Goal: Task Accomplishment & Management: Manage account settings

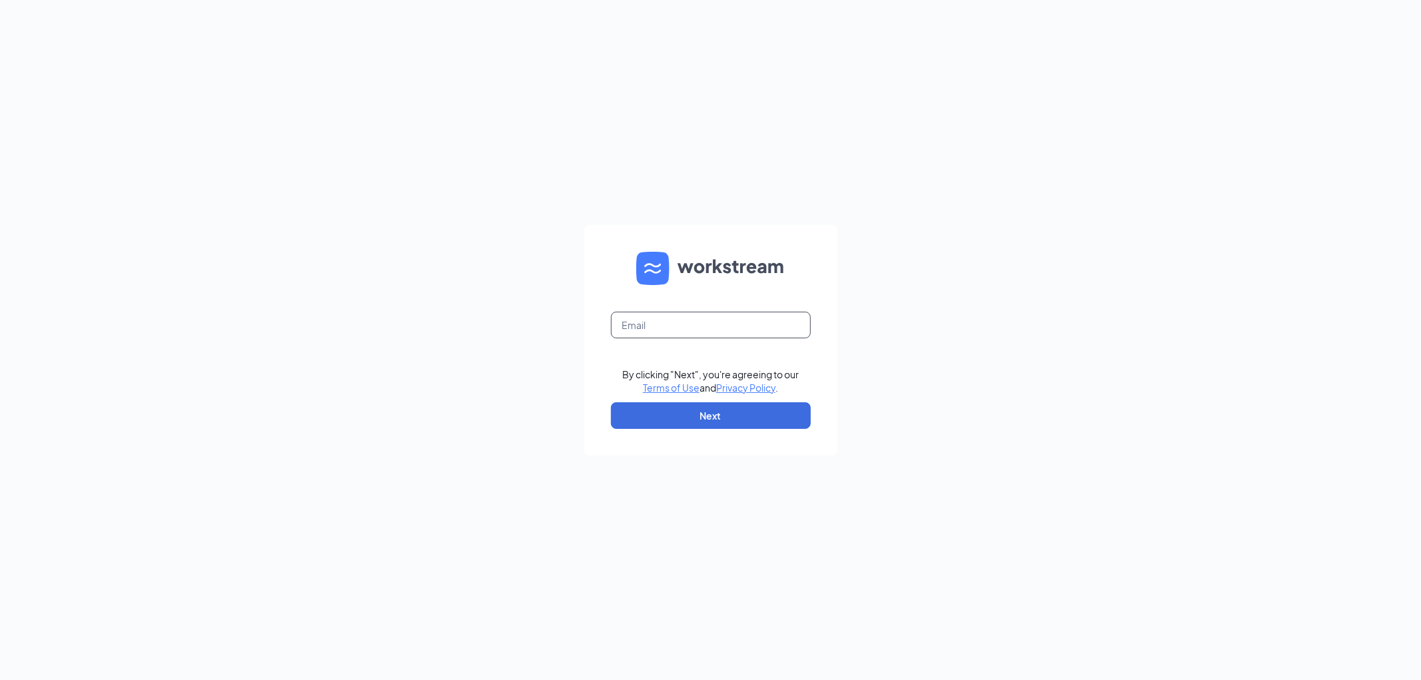
click at [689, 329] on input "text" at bounding box center [711, 325] width 200 height 27
type input "[EMAIL_ADDRESS][DOMAIN_NAME]"
click at [709, 418] on button "Next" at bounding box center [711, 415] width 200 height 27
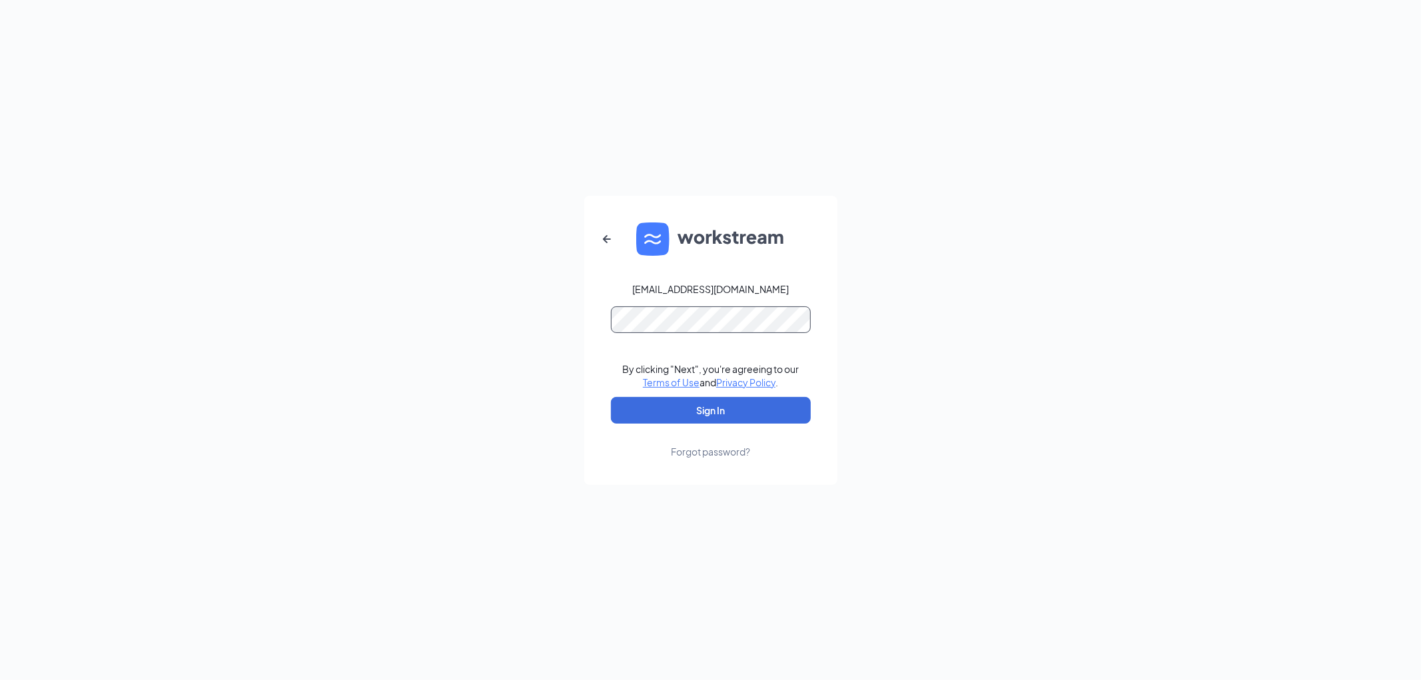
click at [611, 397] on button "Sign In" at bounding box center [711, 410] width 200 height 27
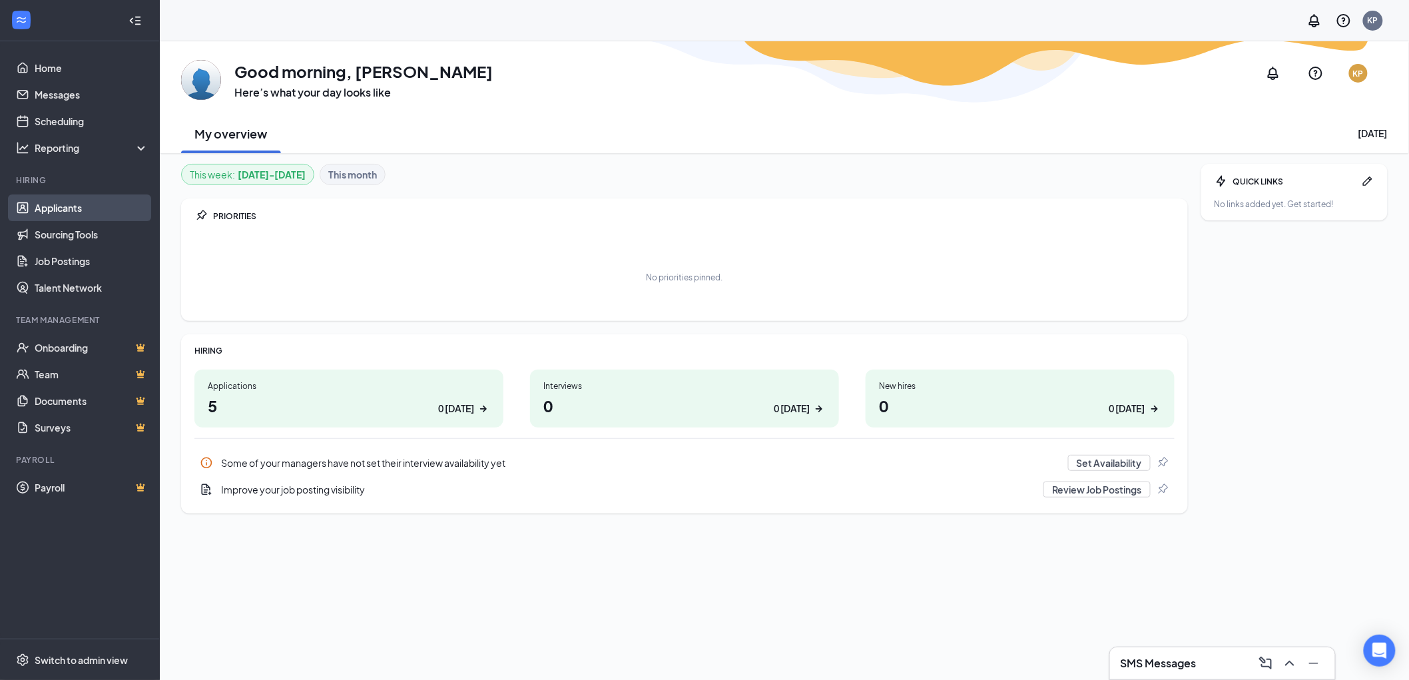
click at [77, 200] on link "Applicants" at bounding box center [92, 207] width 114 height 27
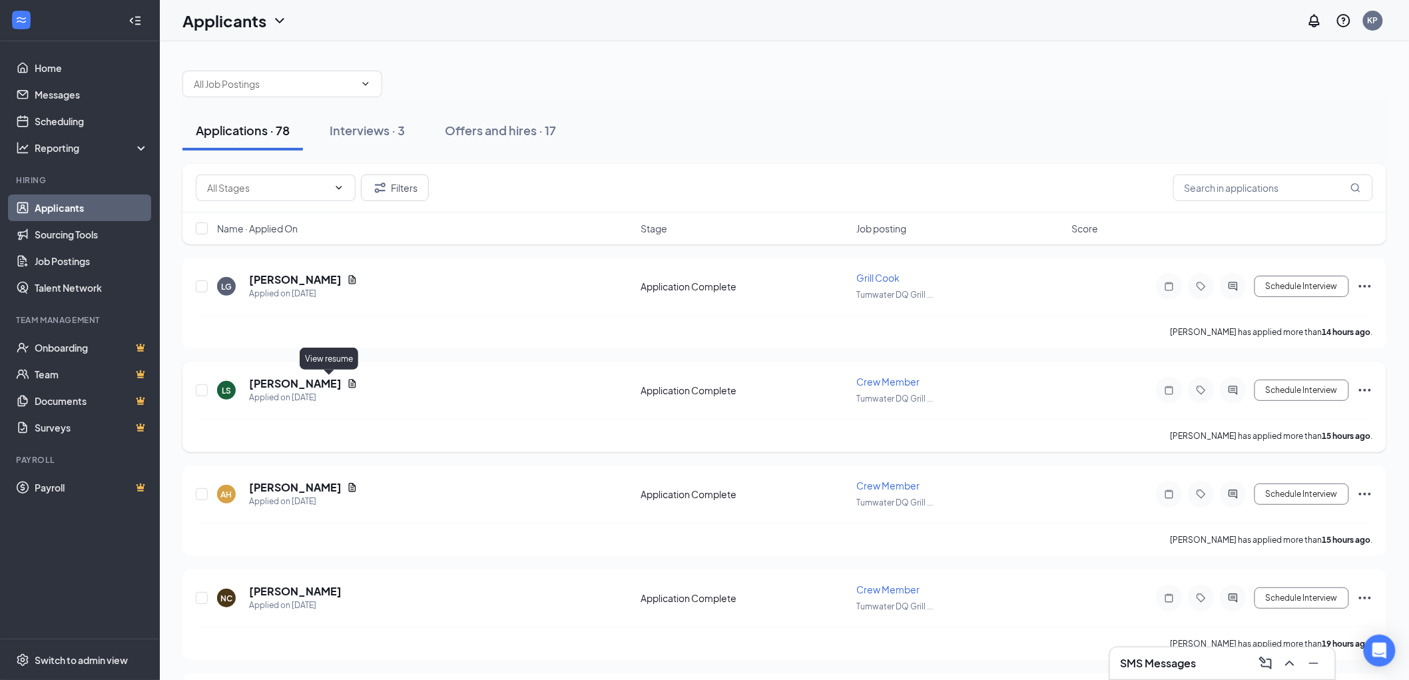
click at [347, 386] on icon "Document" at bounding box center [352, 383] width 11 height 11
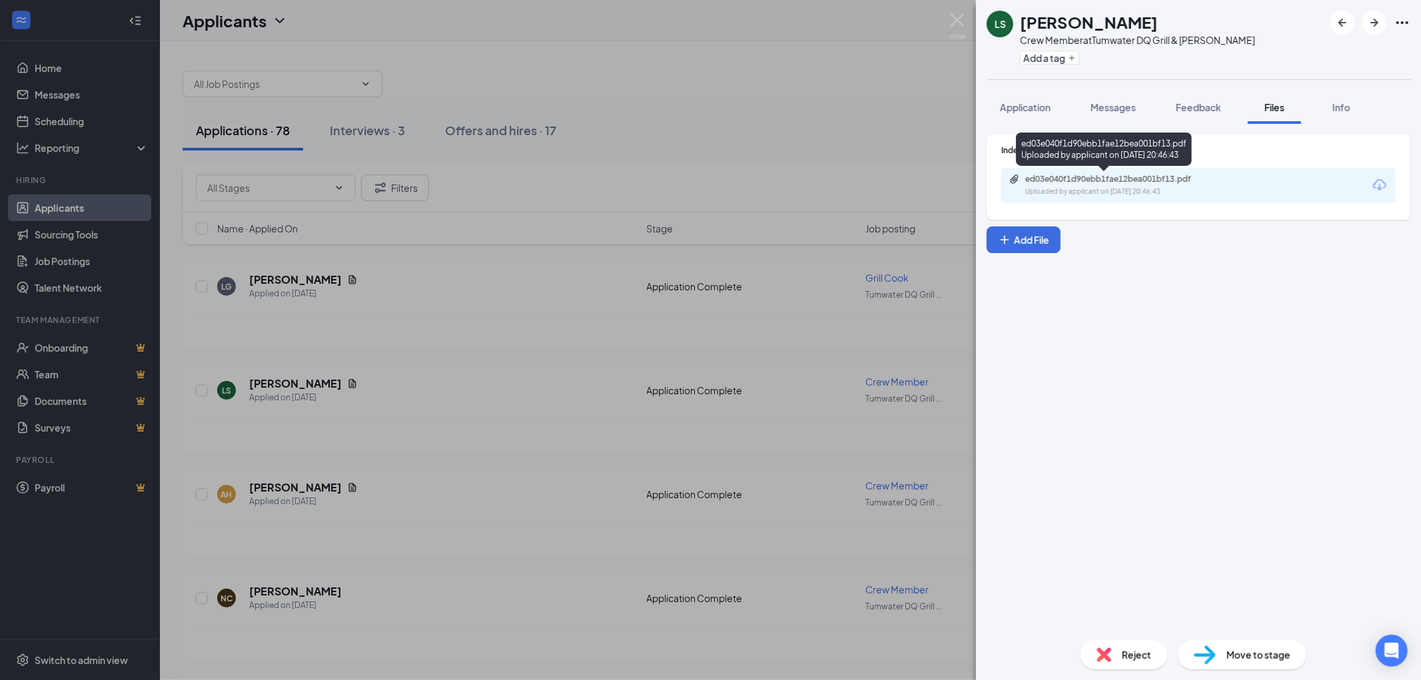
click at [1127, 188] on div "Uploaded by applicant on [DATE] 20:46:43" at bounding box center [1125, 191] width 200 height 11
click at [955, 25] on img at bounding box center [957, 26] width 17 height 26
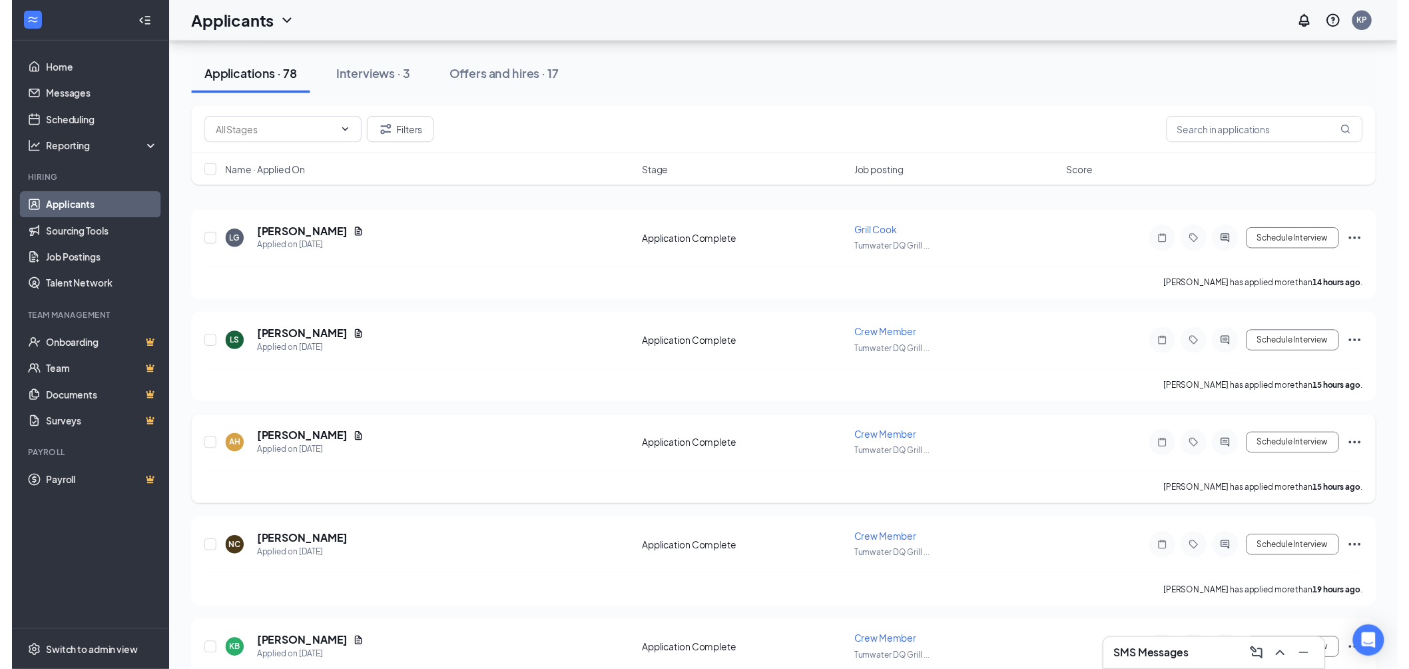
scroll to position [148, 0]
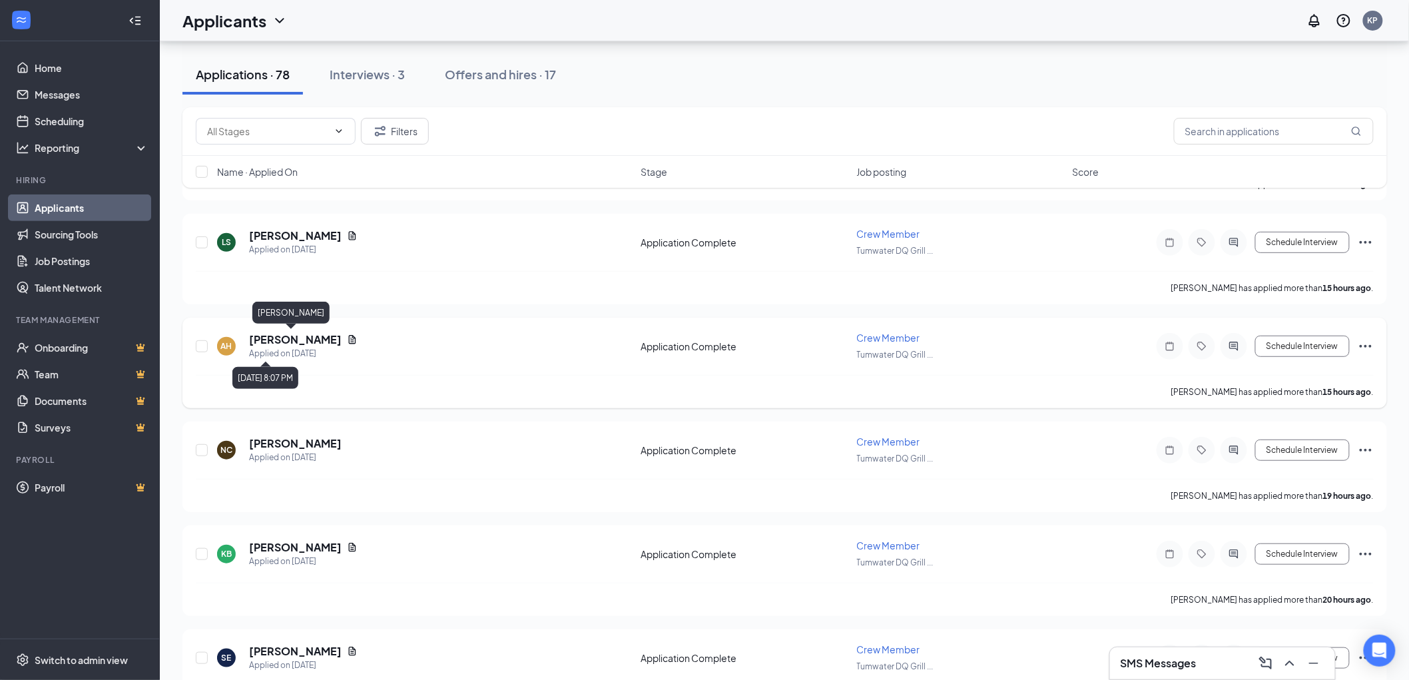
click at [290, 340] on h5 "[PERSON_NAME]" at bounding box center [295, 339] width 93 height 15
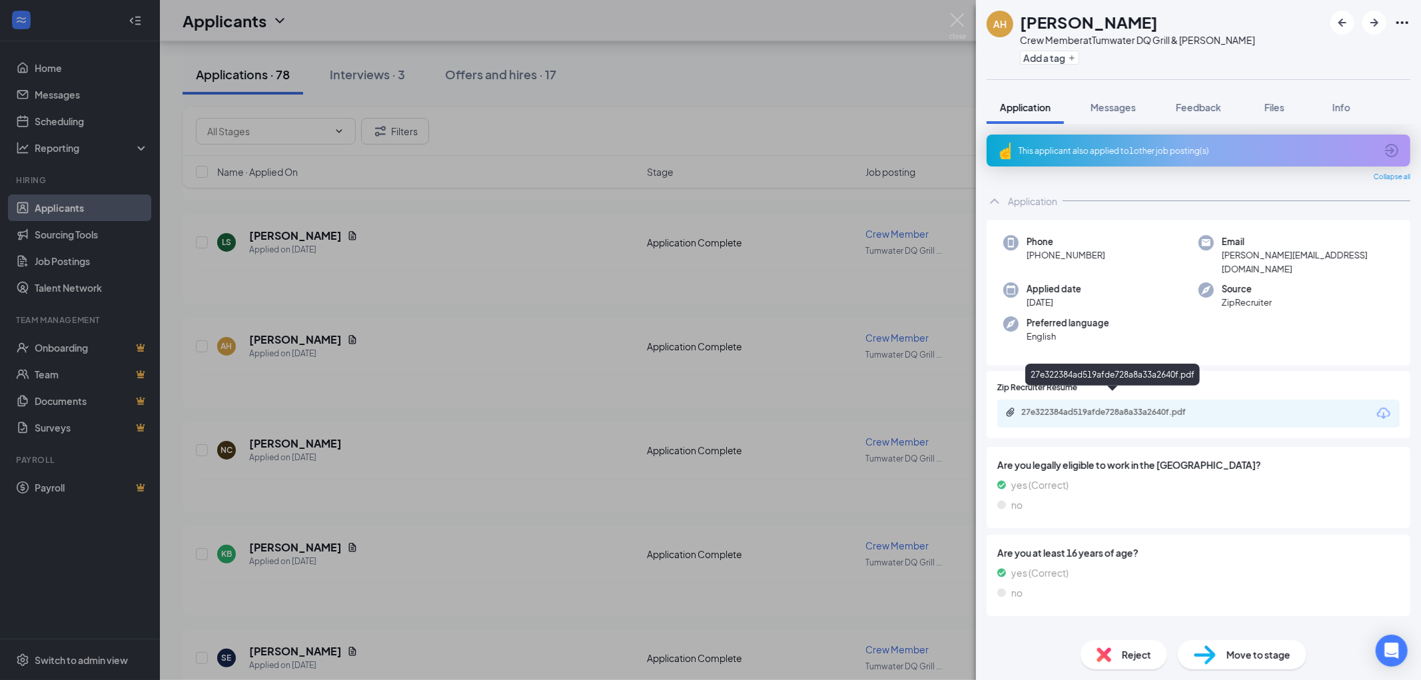
click at [1144, 407] on div "27e322384ad519afde728a8a33a2640f.pdf" at bounding box center [1114, 412] width 186 height 11
drag, startPoint x: 969, startPoint y: 17, endPoint x: 733, endPoint y: 190, distance: 292.7
click at [969, 17] on div "AH [PERSON_NAME] Crew Member at Tumwater DQ Grill & Chill Add a tag Application…" at bounding box center [710, 340] width 1421 height 680
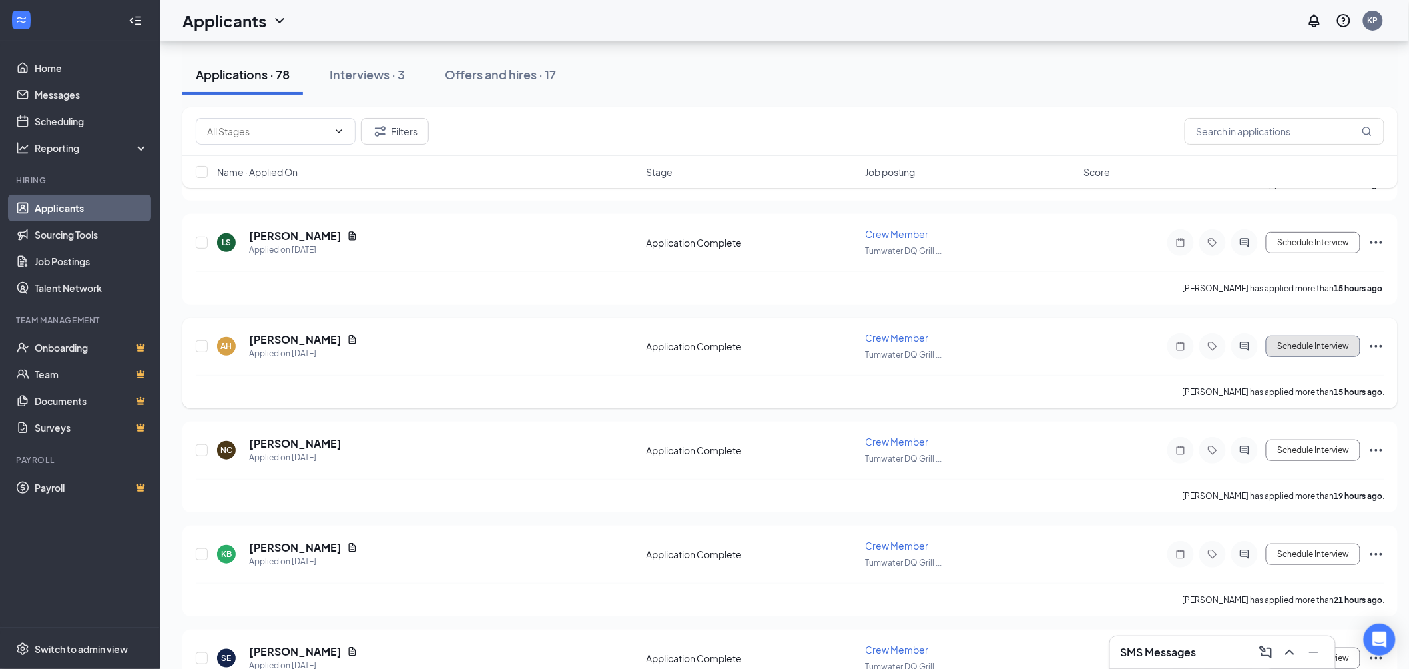
click at [1332, 347] on button "Schedule Interview" at bounding box center [1313, 346] width 95 height 21
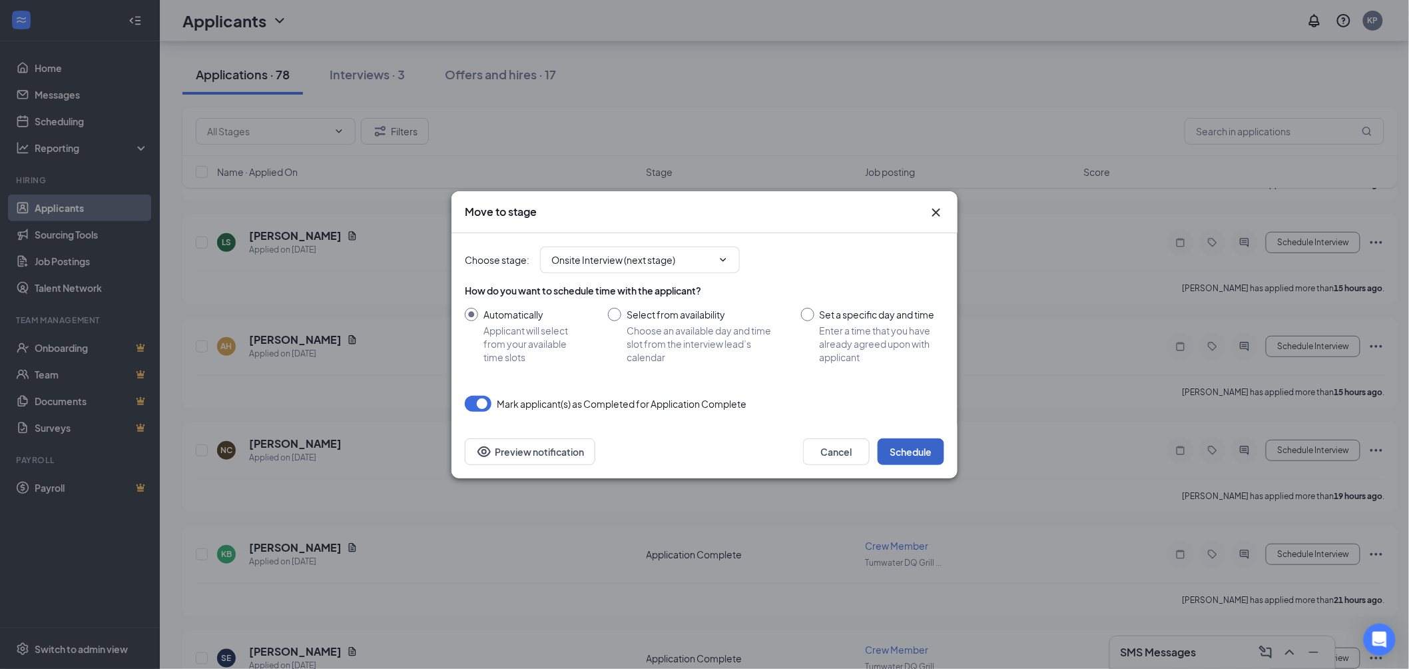
click at [923, 449] on button "Schedule" at bounding box center [911, 451] width 67 height 27
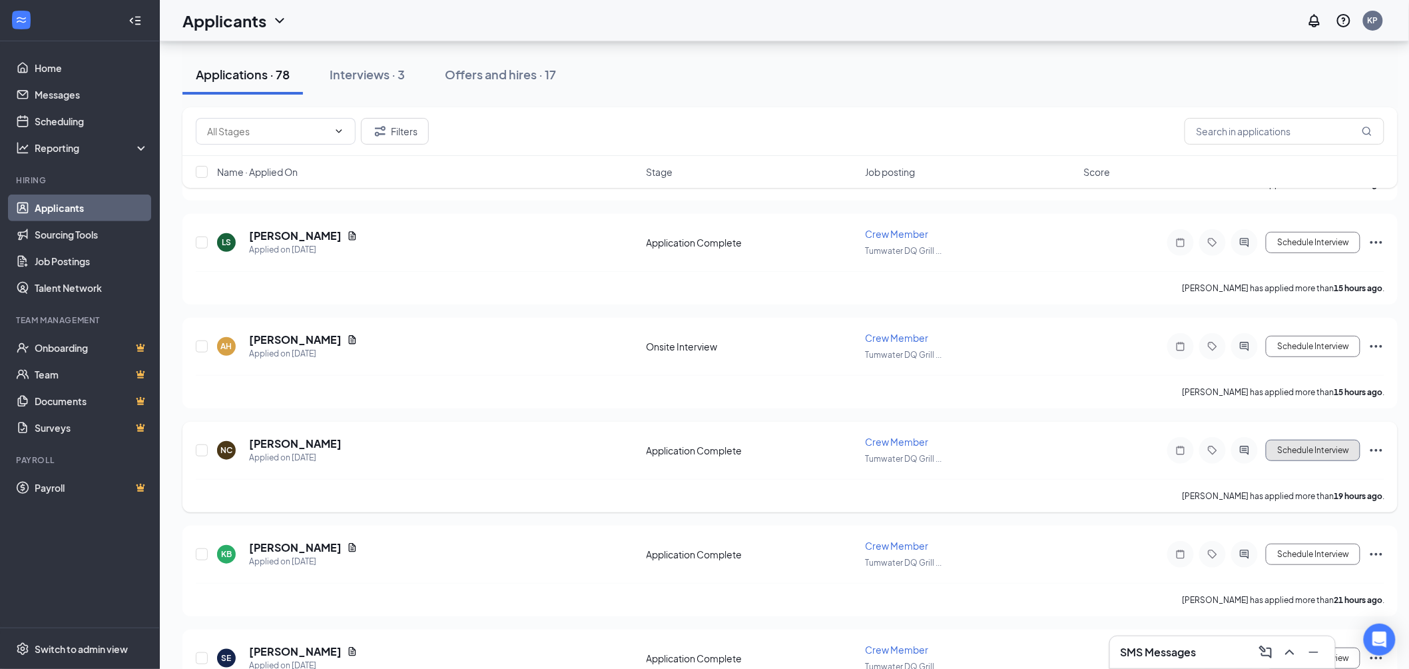
click at [1304, 448] on button "Schedule Interview" at bounding box center [1313, 450] width 95 height 21
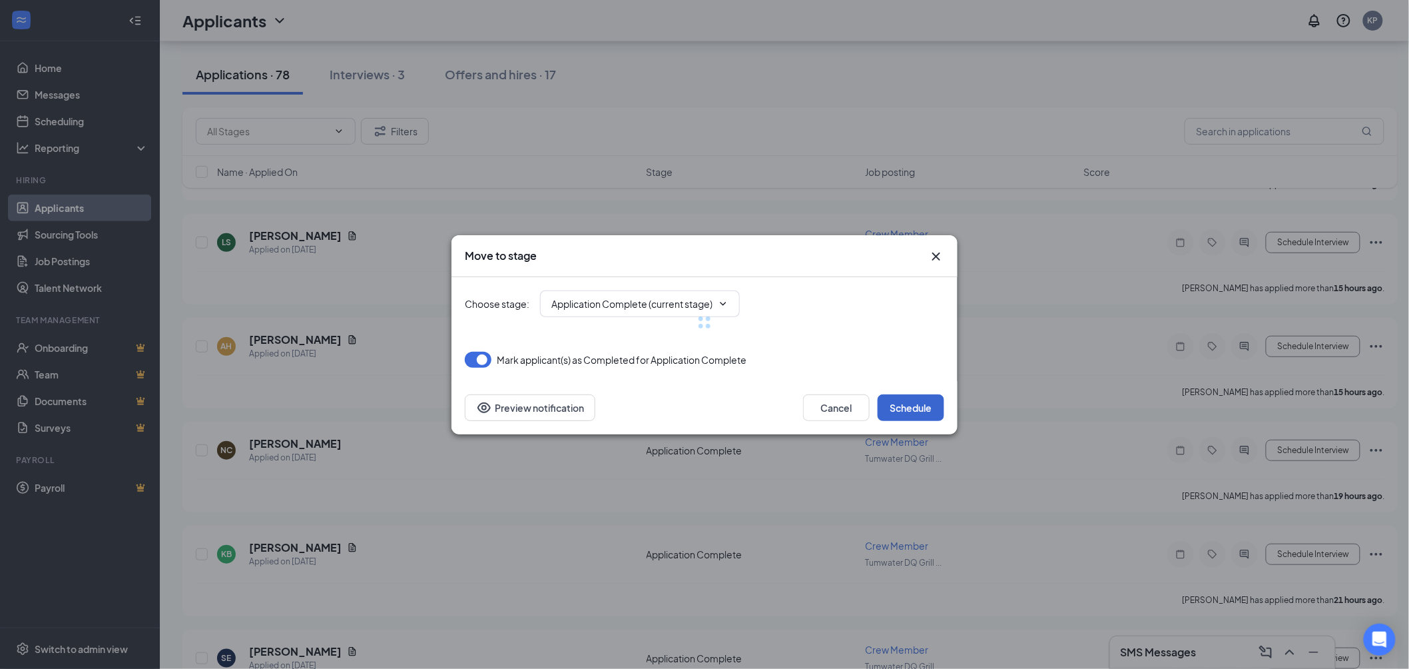
type input "Onsite Interview (next stage)"
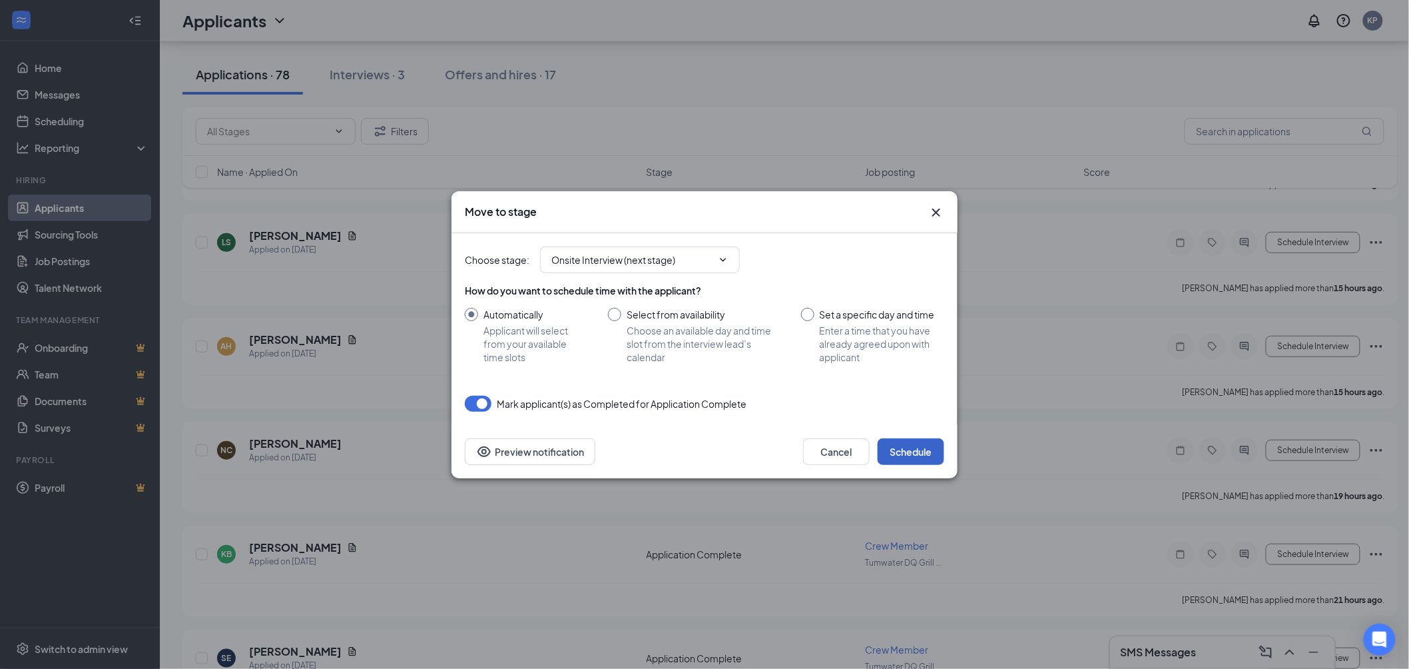
click at [920, 458] on button "Schedule" at bounding box center [911, 451] width 67 height 27
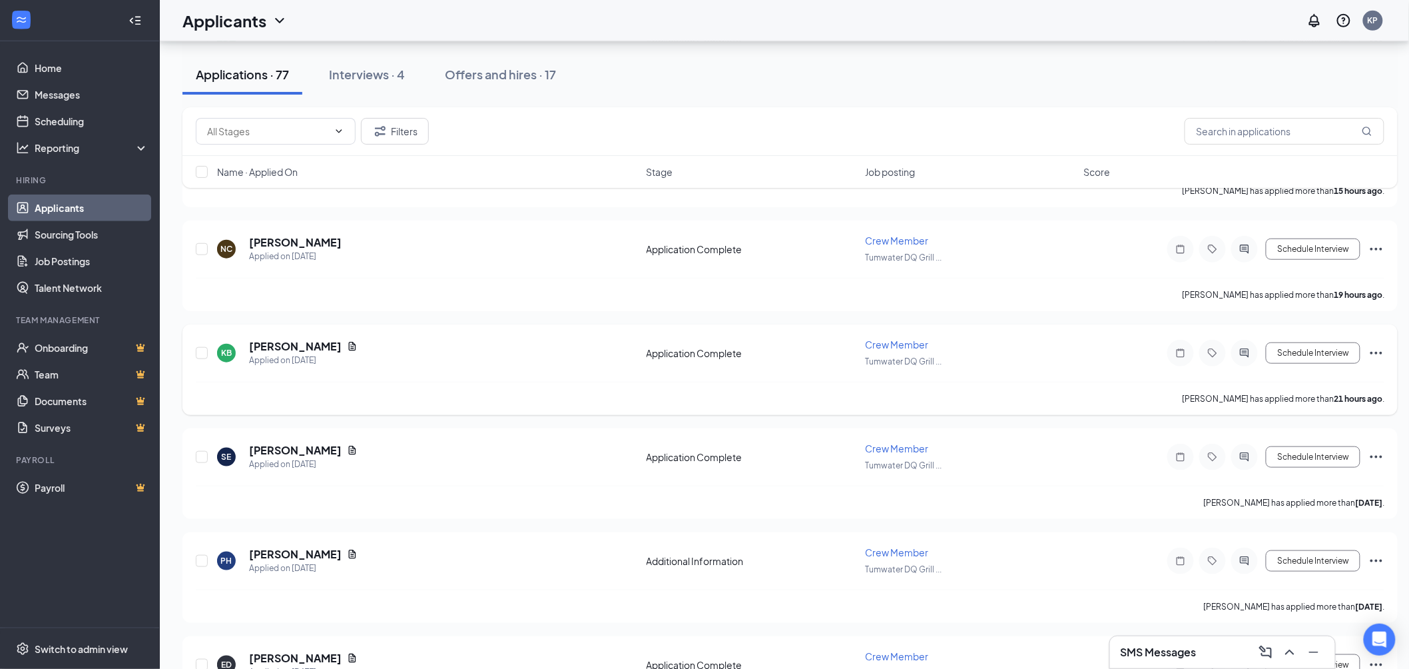
scroll to position [370, 0]
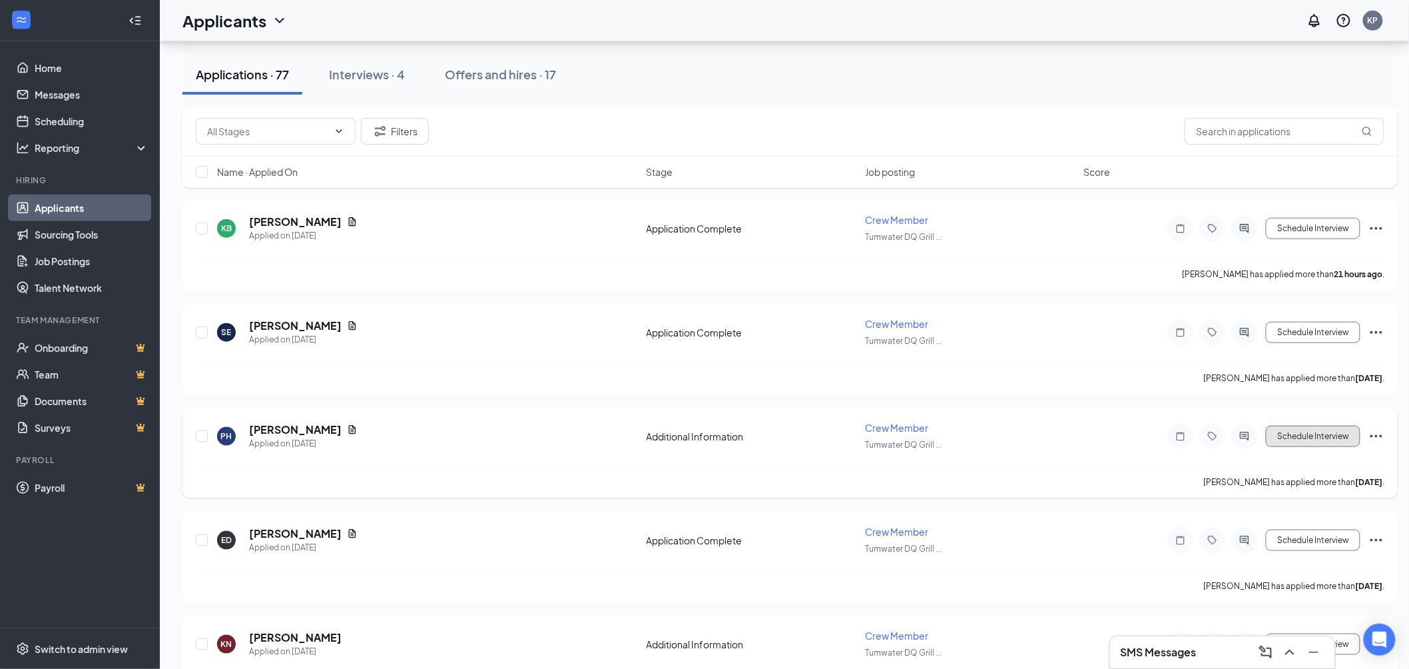
click at [1301, 434] on button "Schedule Interview" at bounding box center [1313, 436] width 95 height 21
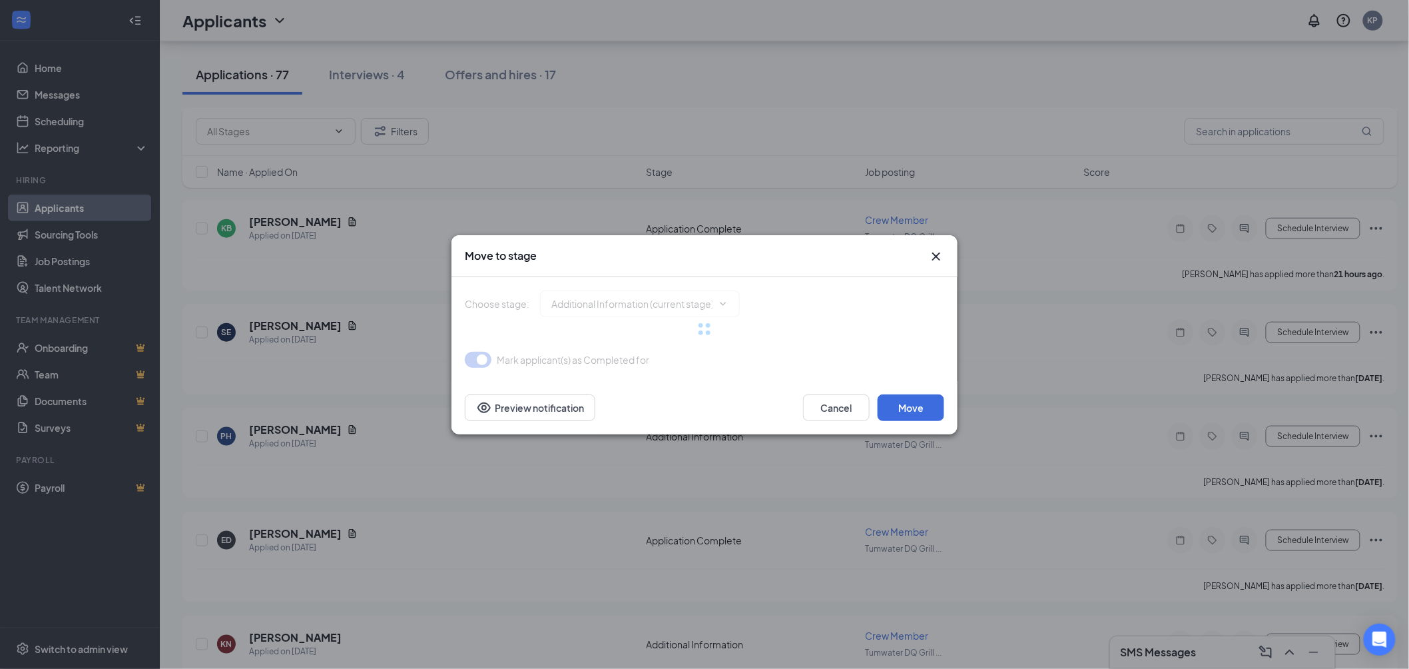
type input "Application Complete (next stage)"
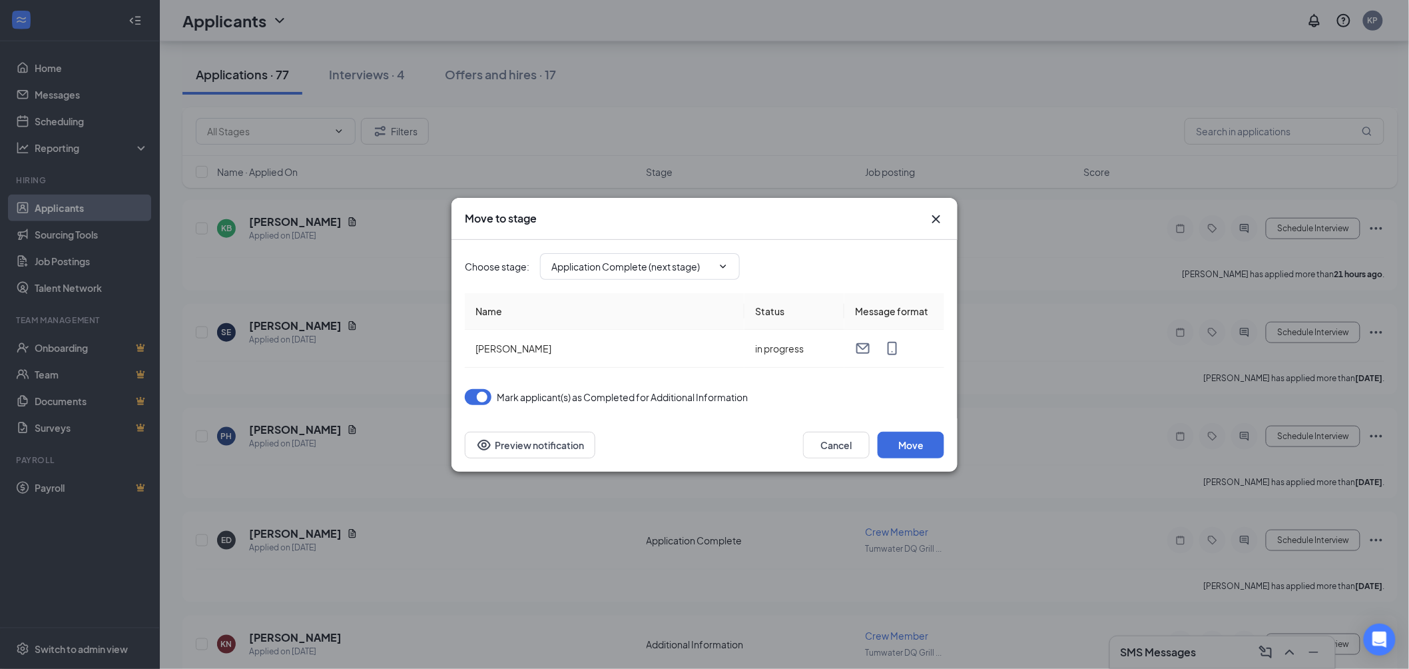
click at [880, 422] on div "Cancel Move Preview notification" at bounding box center [705, 444] width 506 height 53
click at [910, 451] on button "Move" at bounding box center [911, 445] width 67 height 27
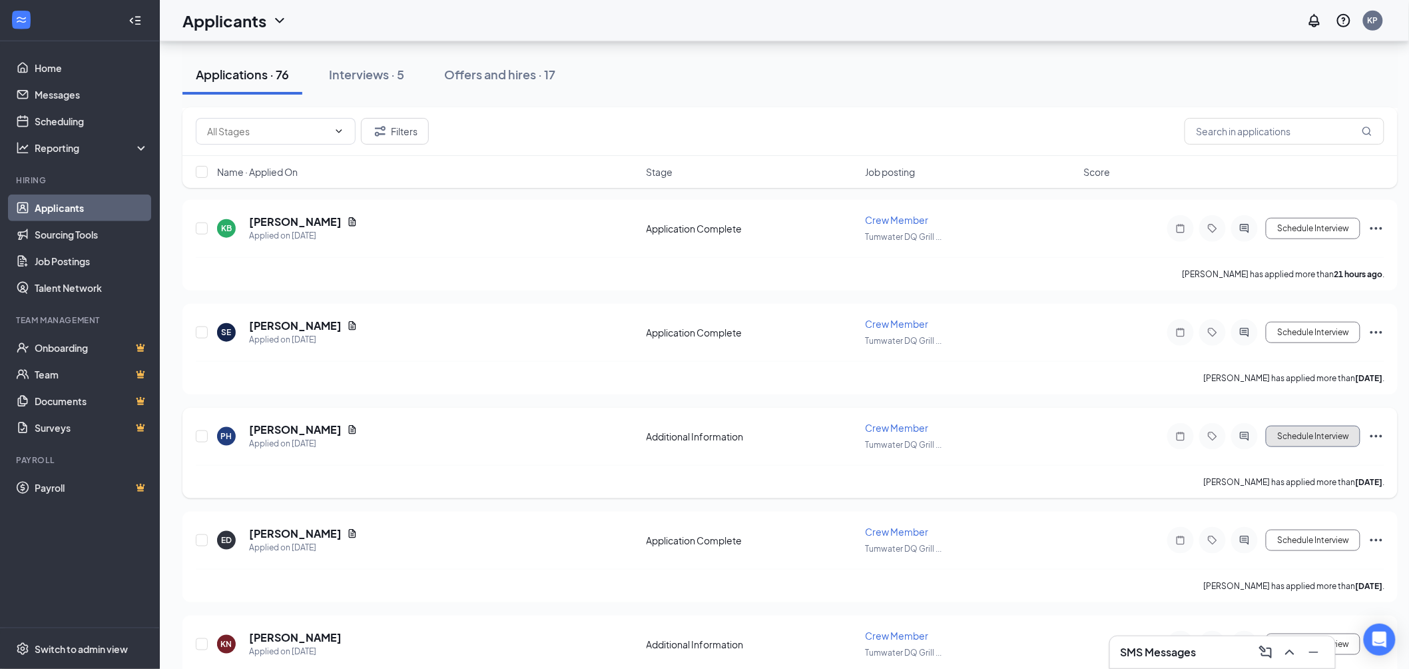
click at [1292, 426] on button "Schedule Interview" at bounding box center [1313, 436] width 95 height 21
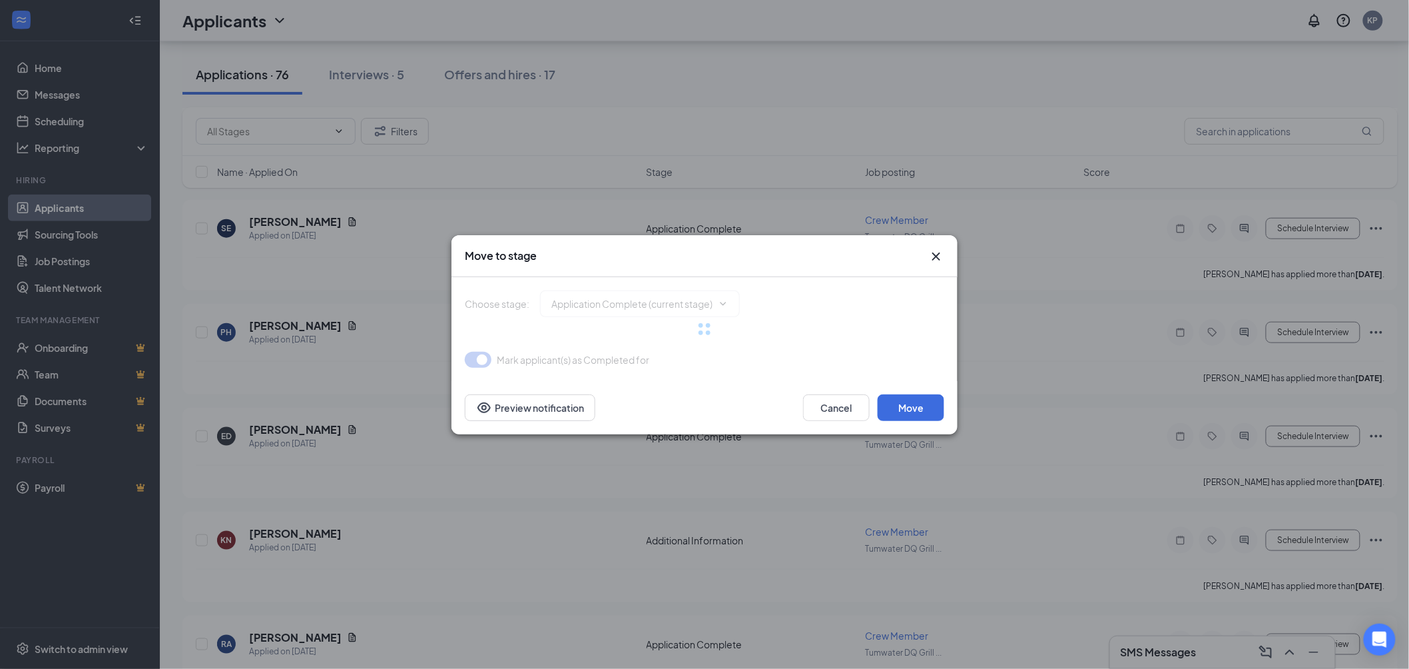
type input "Onsite Interview (next stage)"
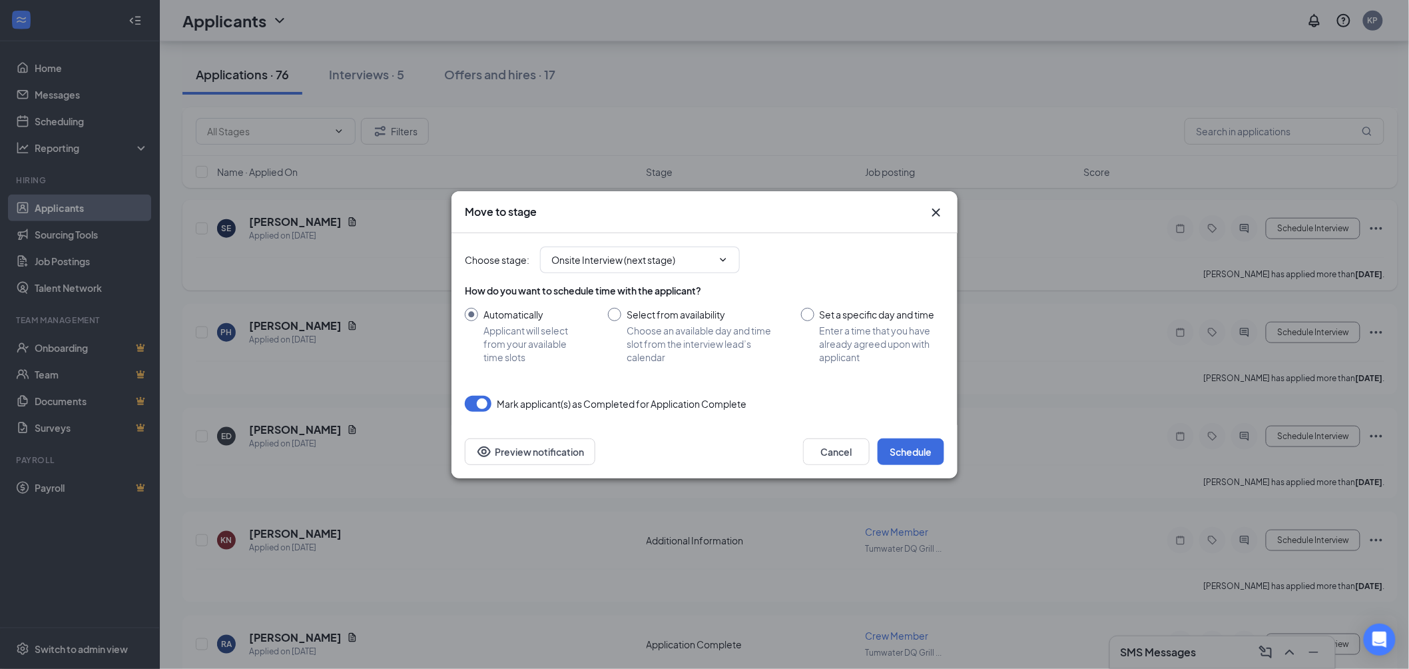
click at [931, 214] on icon "Cross" at bounding box center [936, 212] width 16 height 16
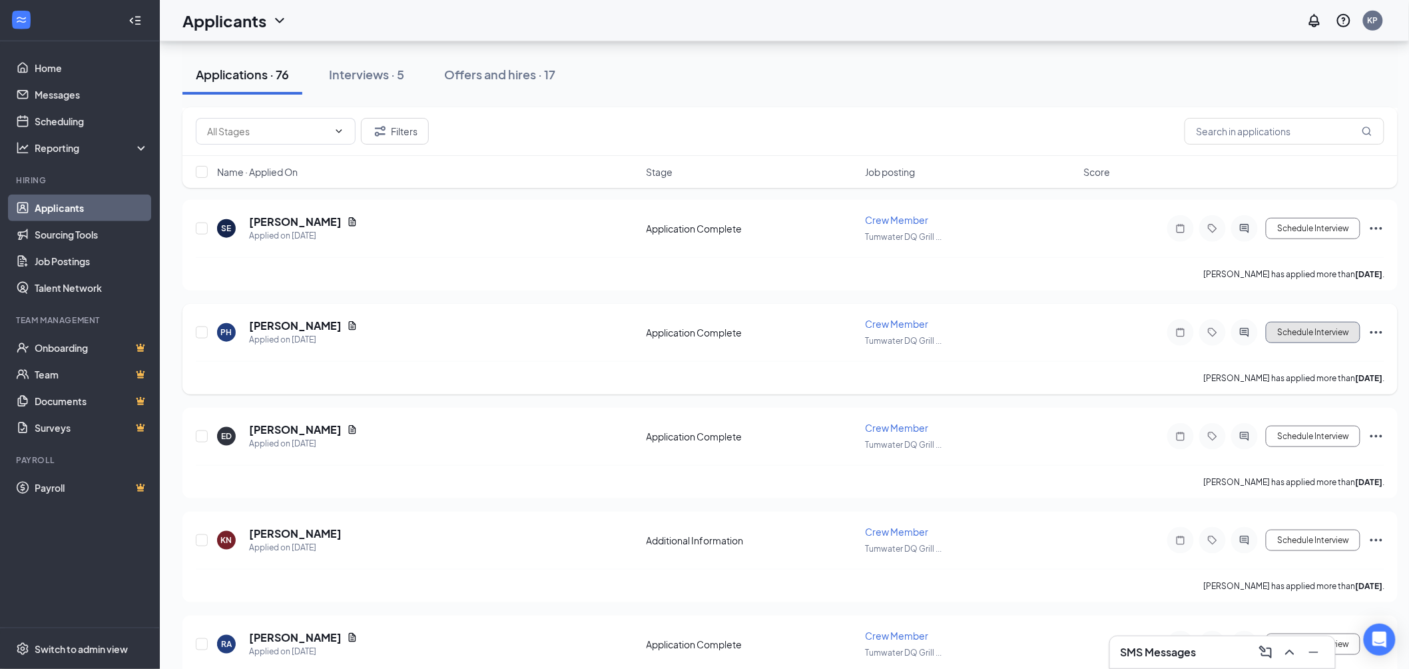
click at [1324, 329] on button "Schedule Interview" at bounding box center [1313, 332] width 95 height 21
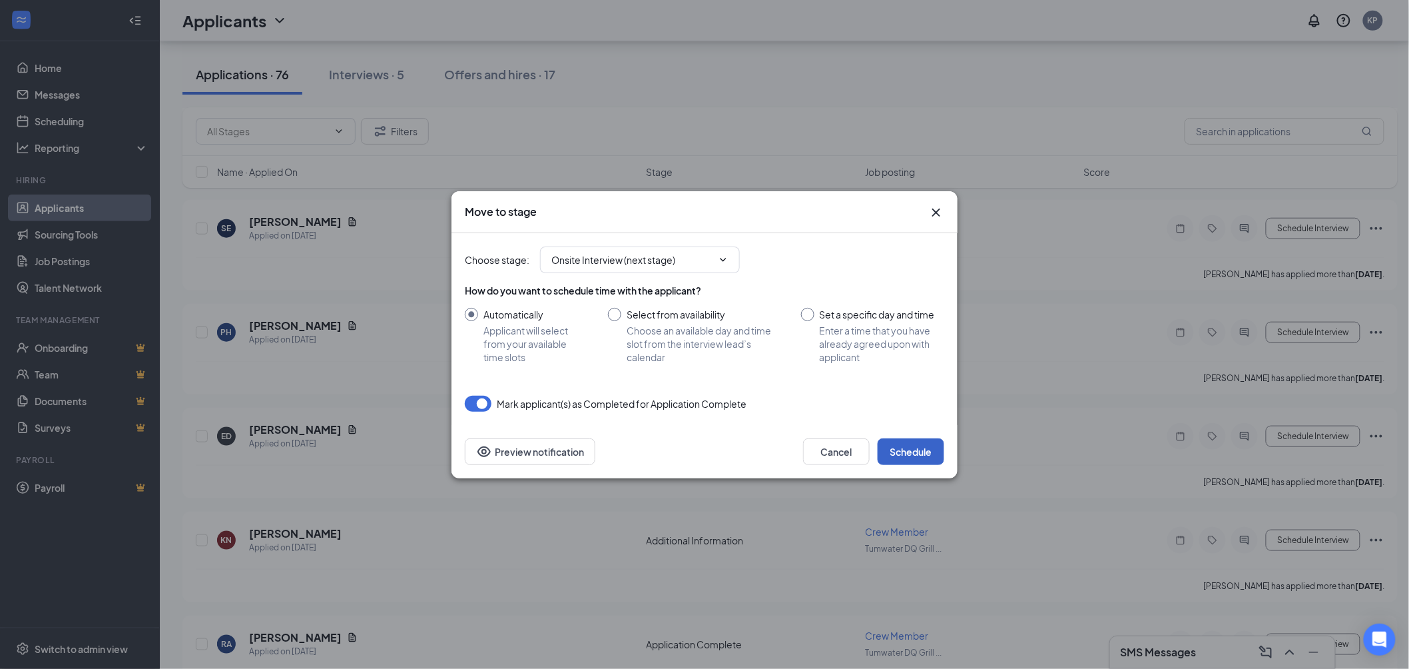
click at [914, 455] on button "Schedule" at bounding box center [911, 451] width 67 height 27
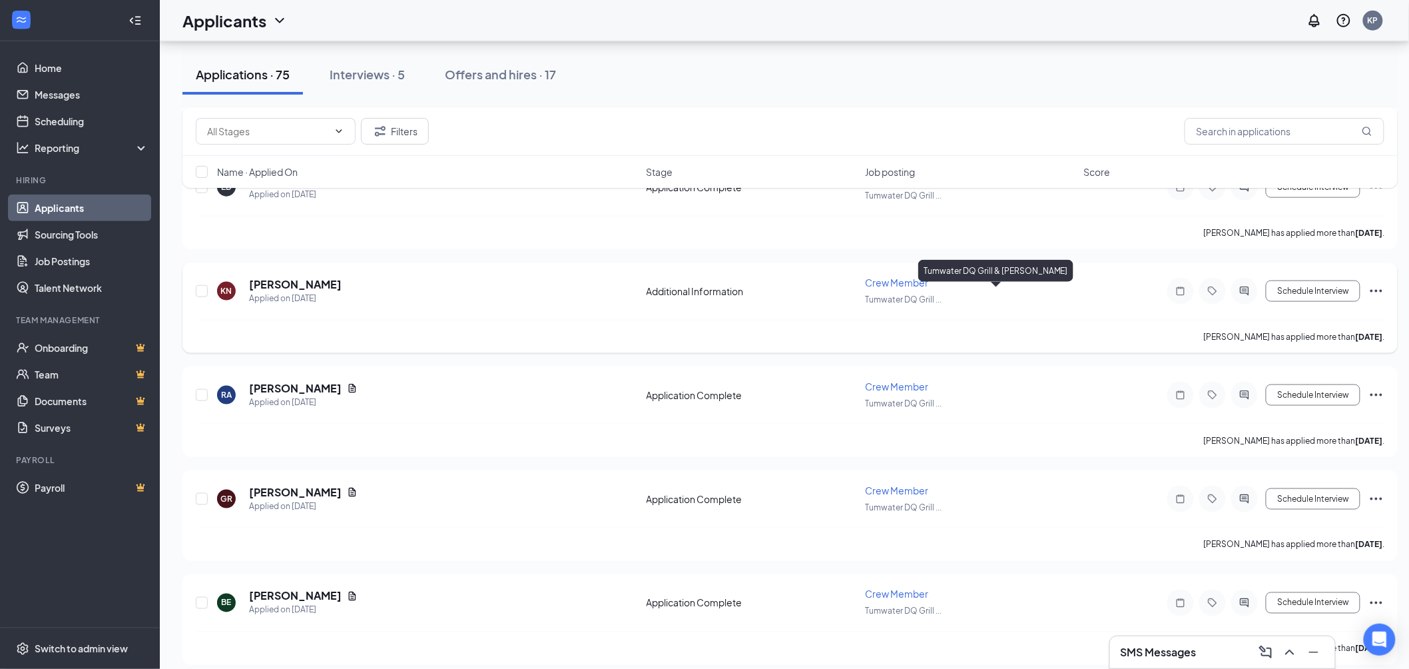
scroll to position [517, 0]
click at [1303, 396] on button "Schedule Interview" at bounding box center [1313, 392] width 95 height 21
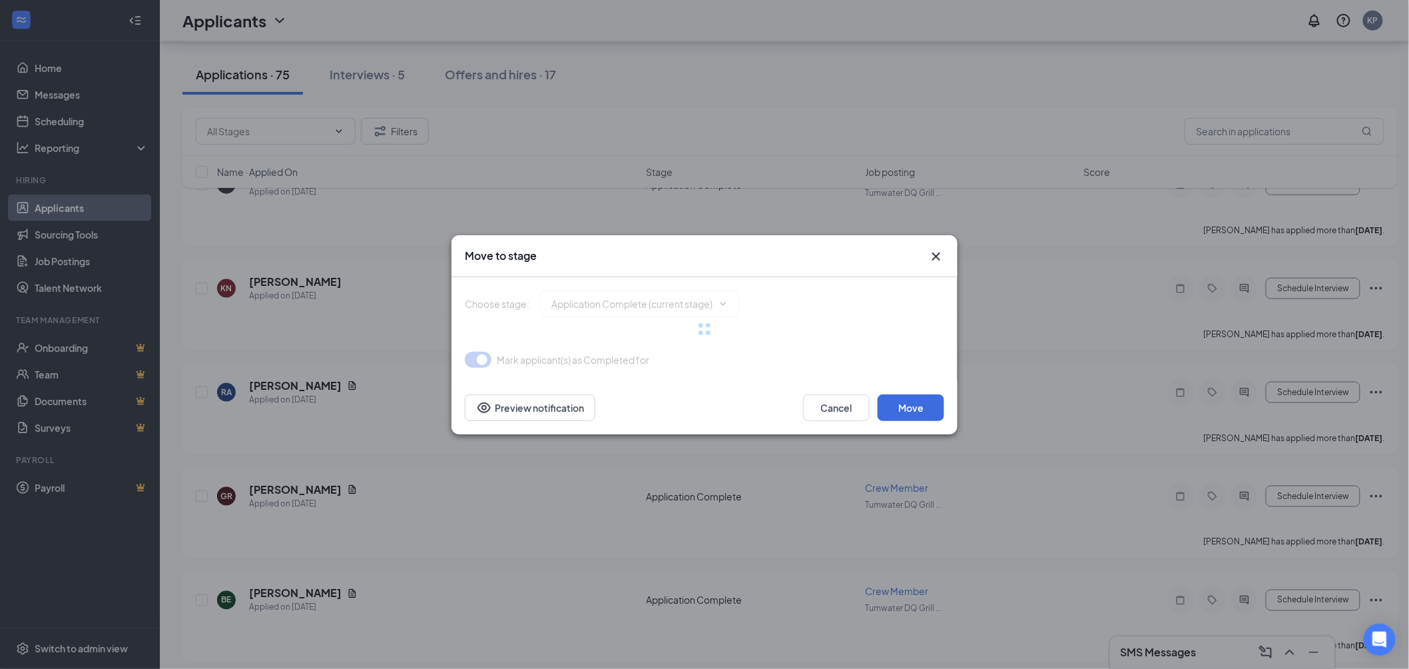
type input "Onsite Interview (next stage)"
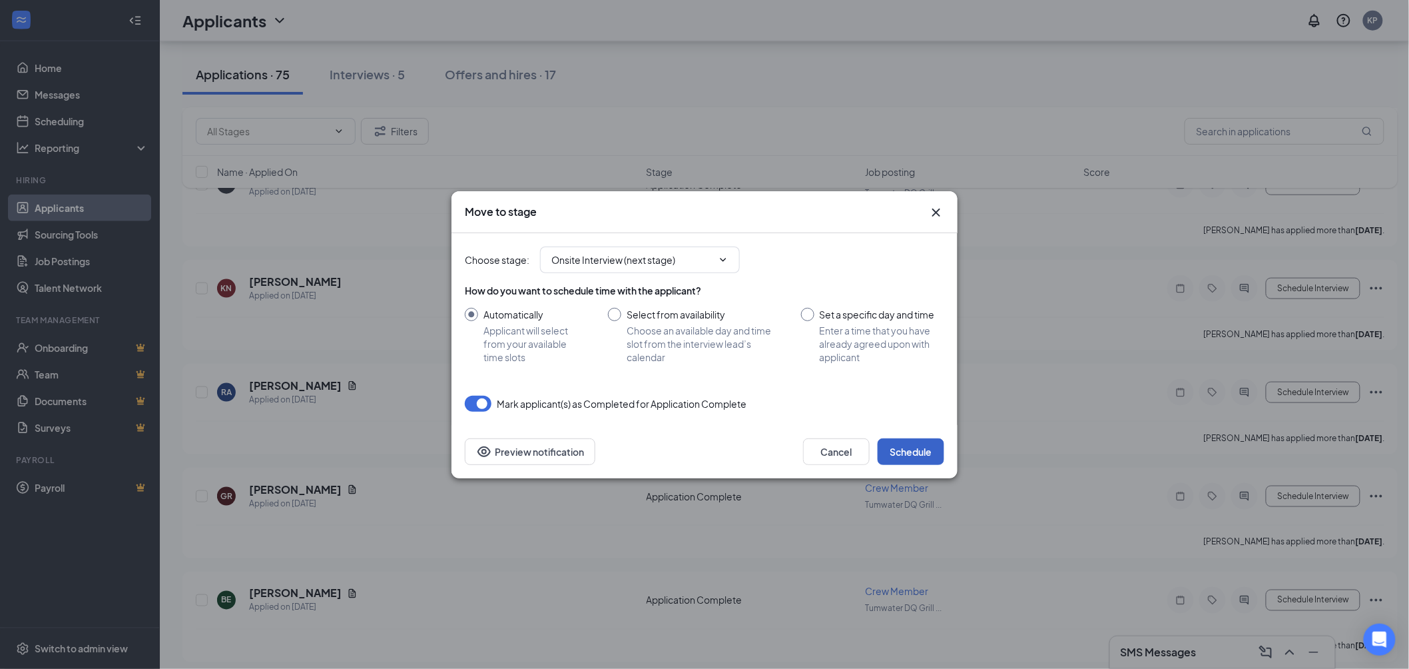
click at [914, 448] on button "Schedule" at bounding box center [911, 451] width 67 height 27
